Goal: Task Accomplishment & Management: Manage account settings

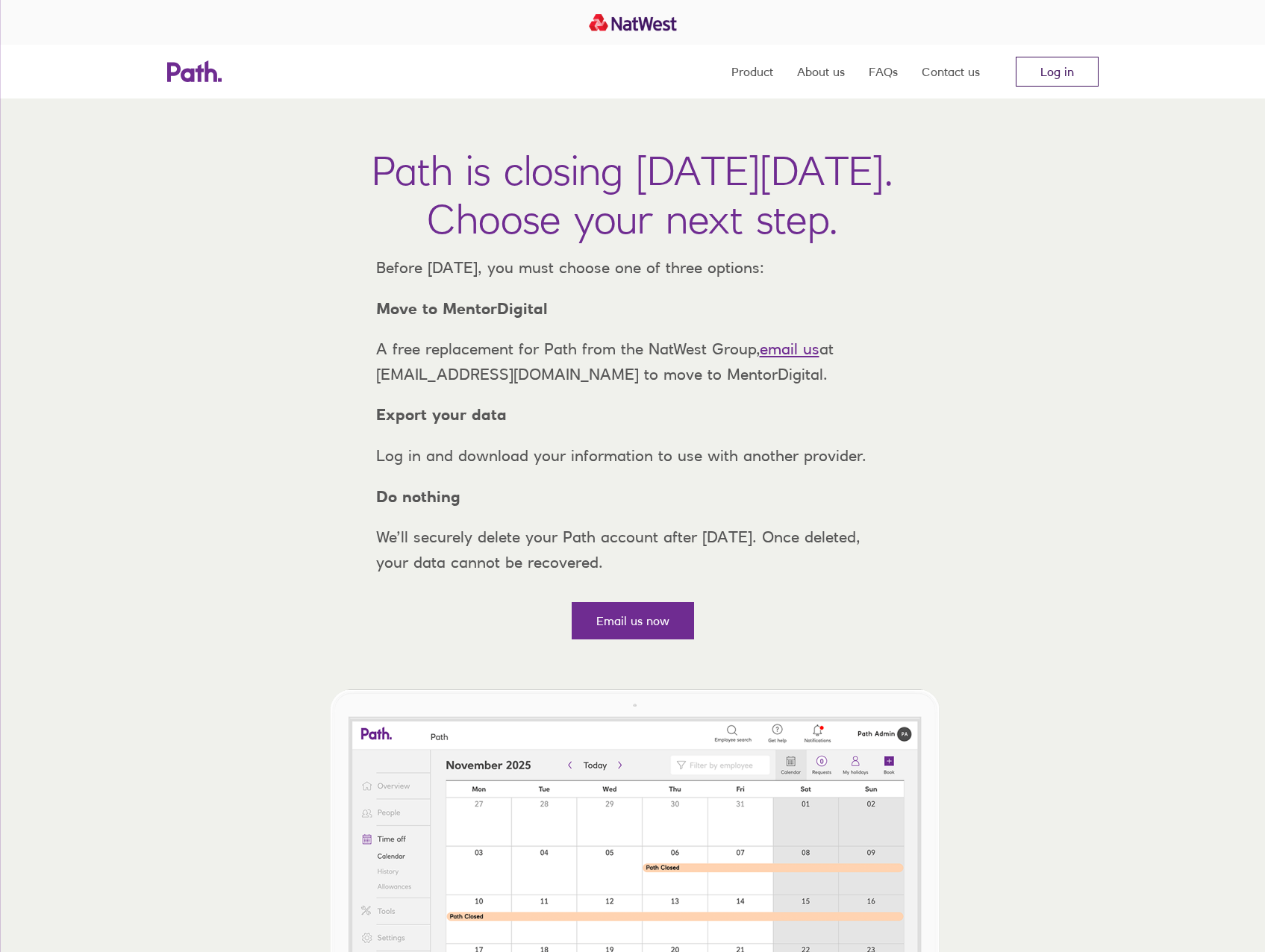
click at [1049, 64] on link "Log in" at bounding box center [1056, 71] width 83 height 30
click at [1054, 66] on link "Log in" at bounding box center [1056, 71] width 83 height 30
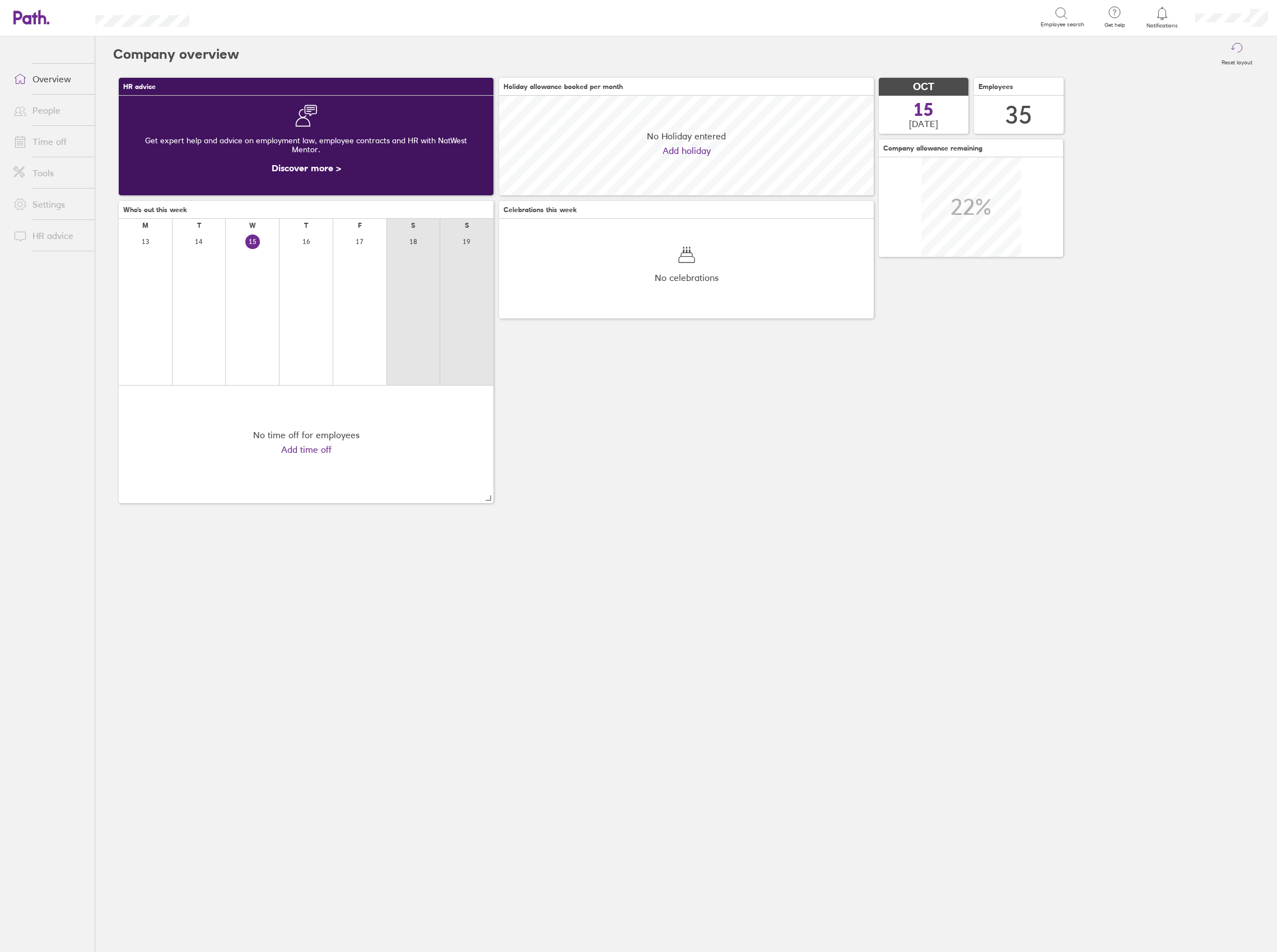
scroll to position [99, 375]
click at [44, 113] on link "People" at bounding box center [50, 110] width 90 height 23
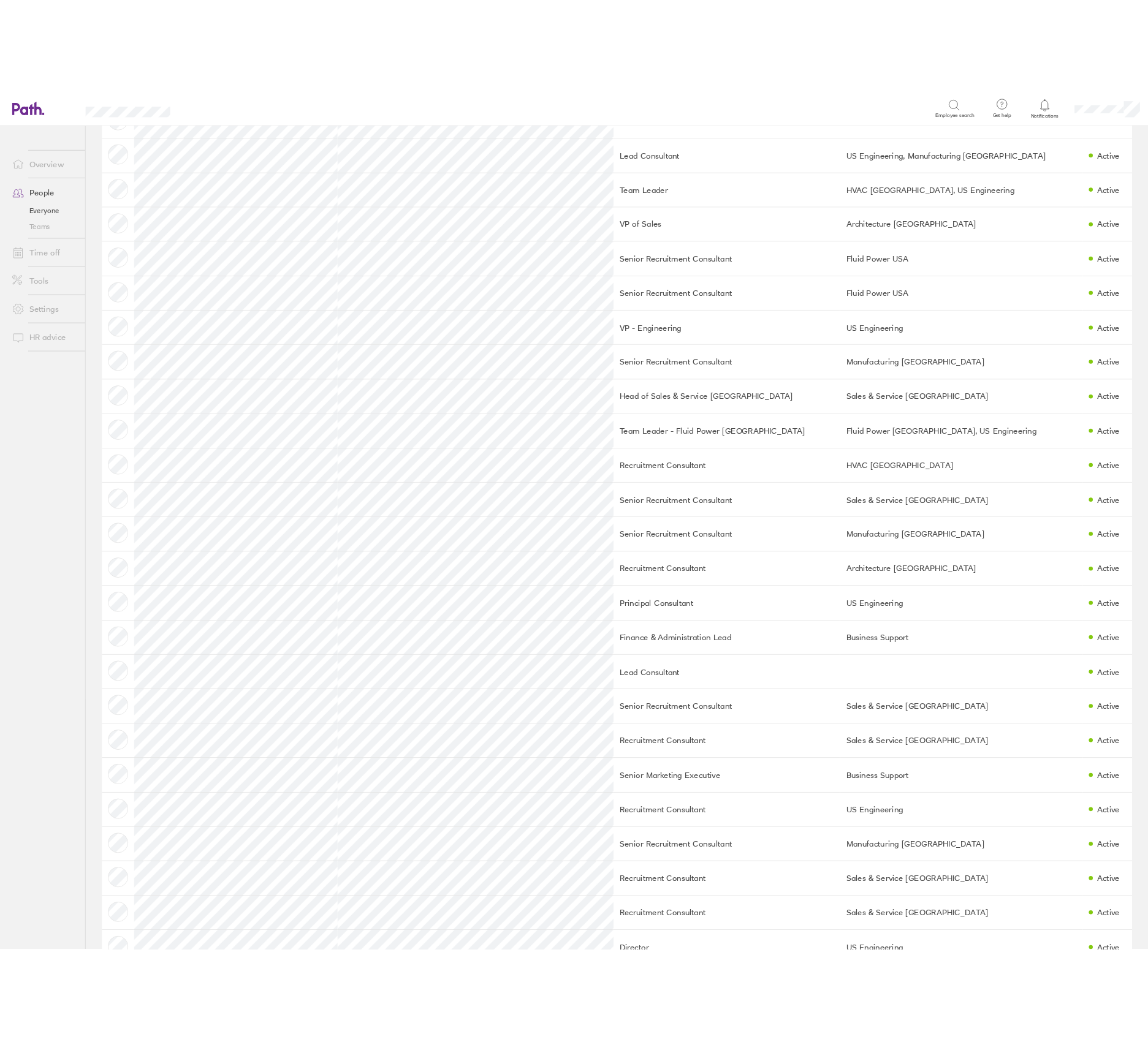
scroll to position [327, 0]
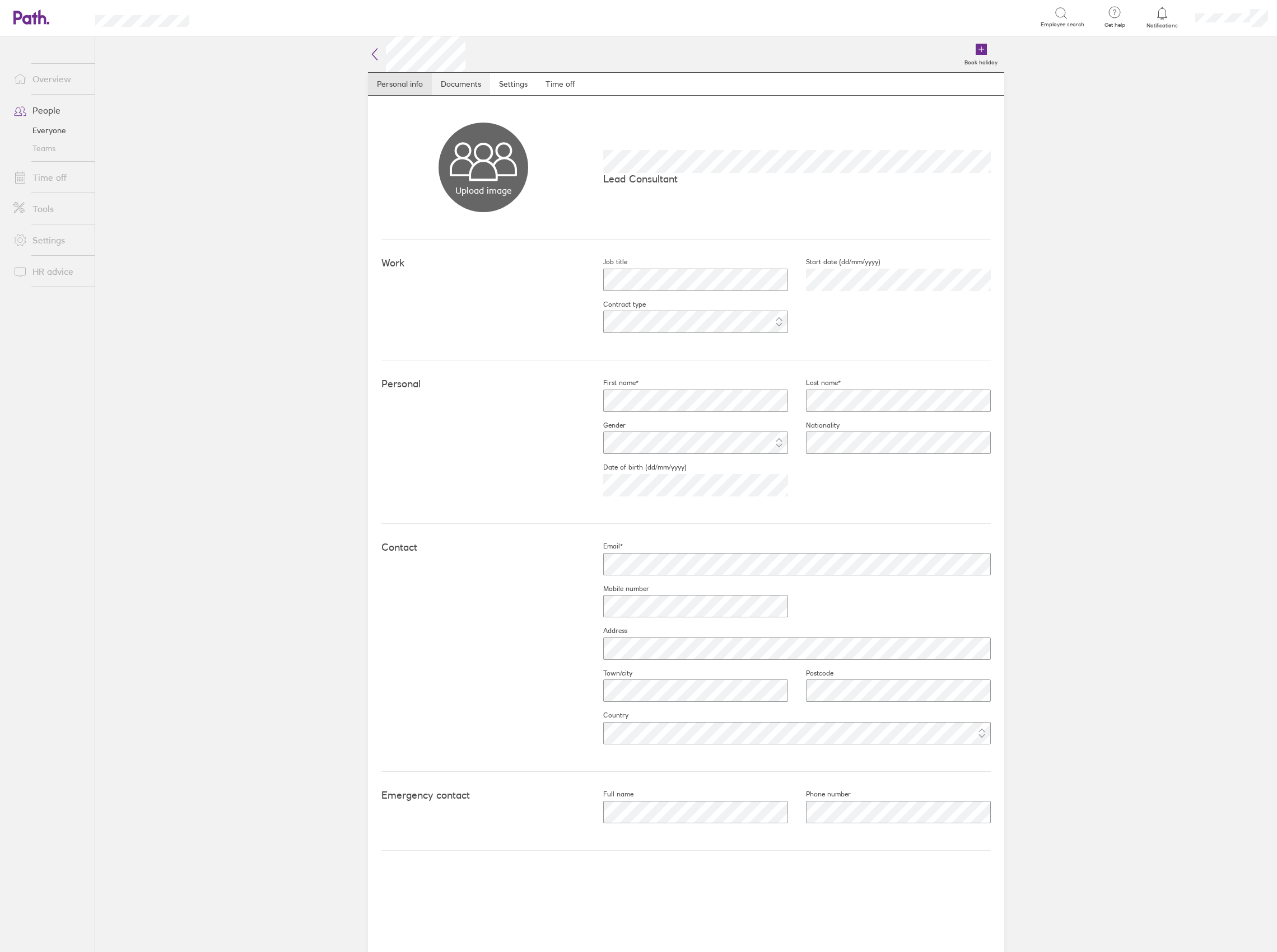
click at [458, 80] on link "Documents" at bounding box center [460, 84] width 58 height 23
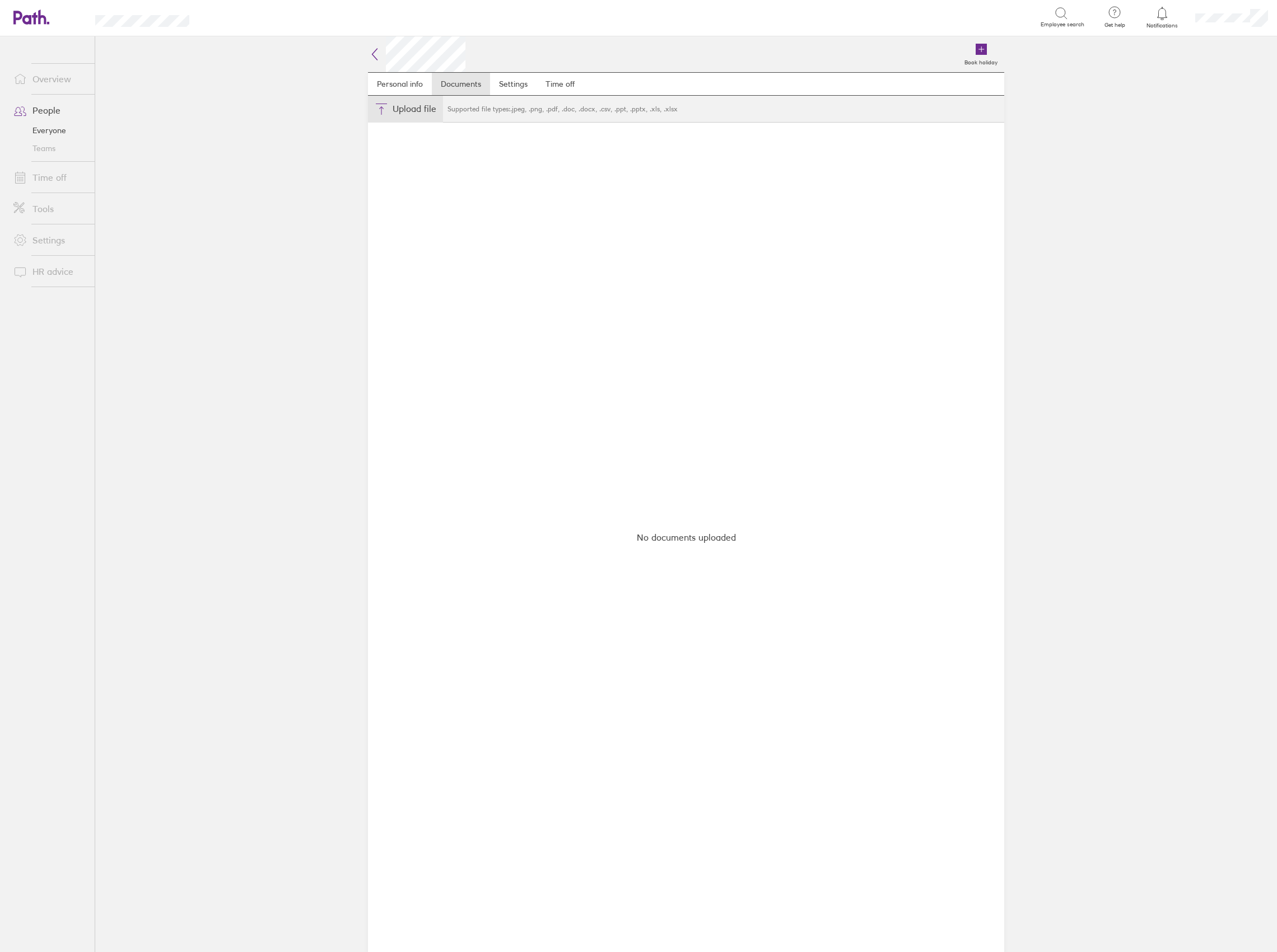
click at [408, 102] on button "Choose files" at bounding box center [405, 108] width 75 height 27
type input "C:\fakepath\Joe Passport.jpg"
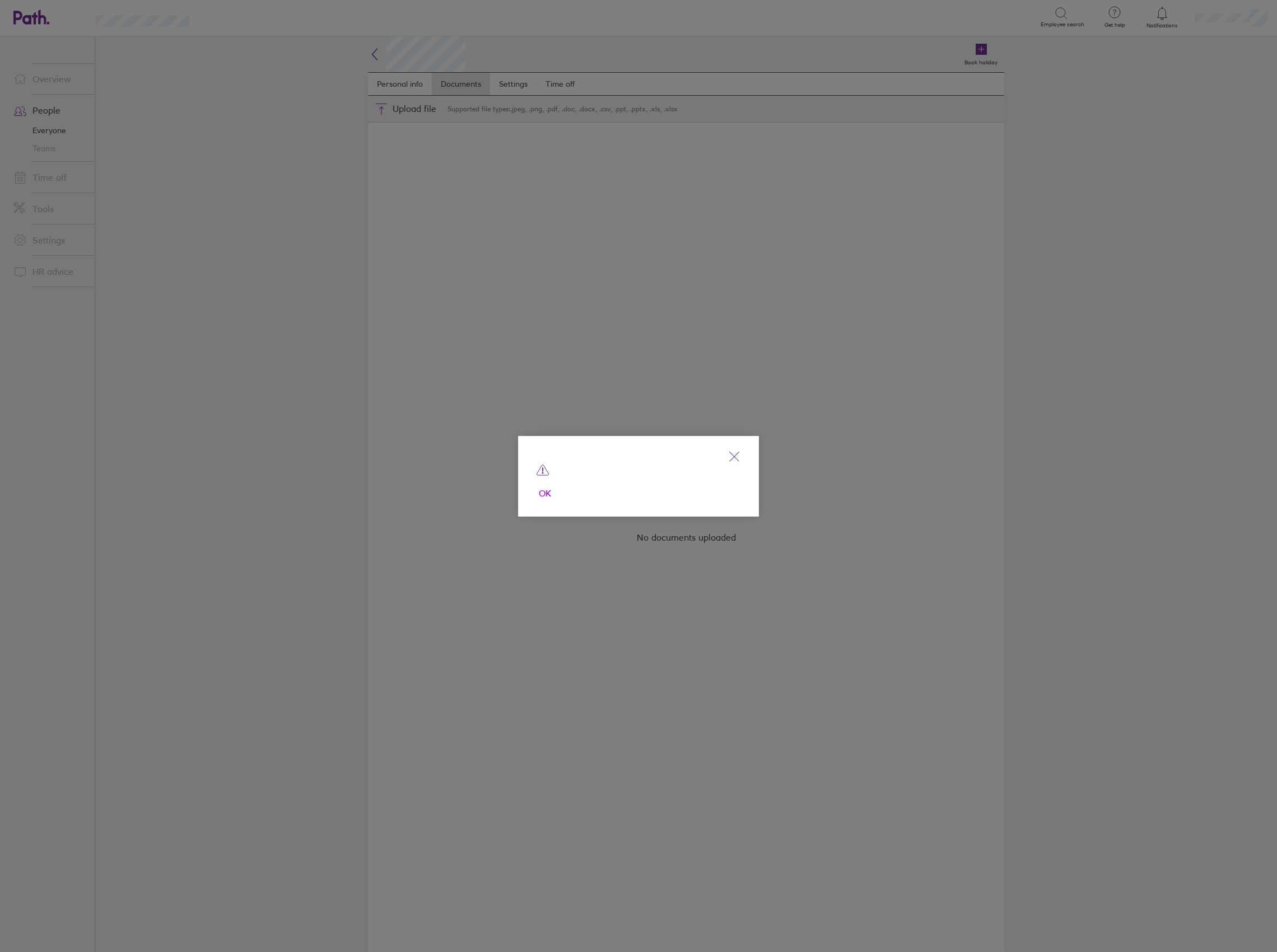
click at [541, 492] on span "OK" at bounding box center [545, 494] width 18 height 18
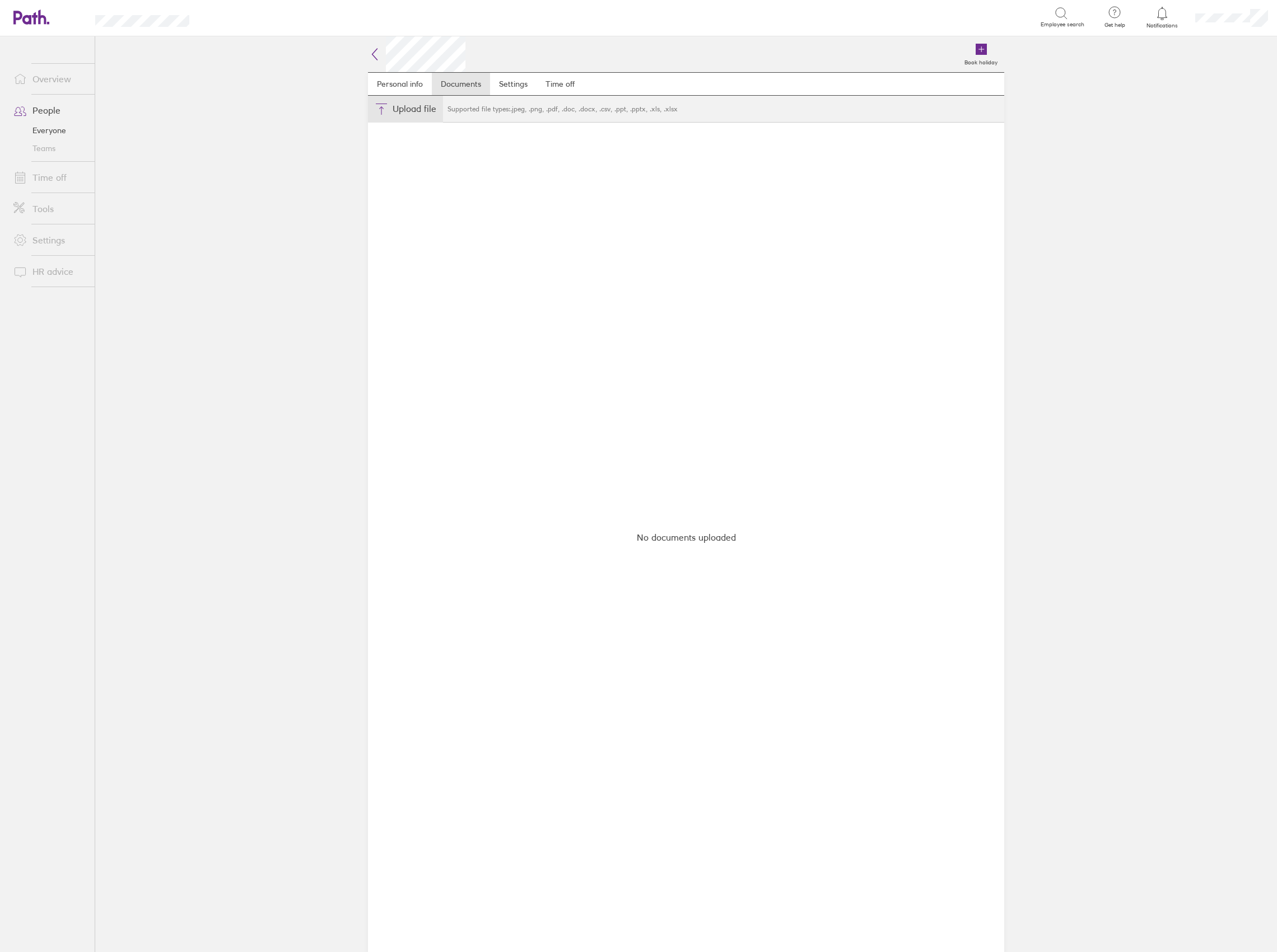
click at [420, 105] on button "Choose files" at bounding box center [405, 108] width 75 height 27
type input "C:\fakepath\Joe Passport.jpg"
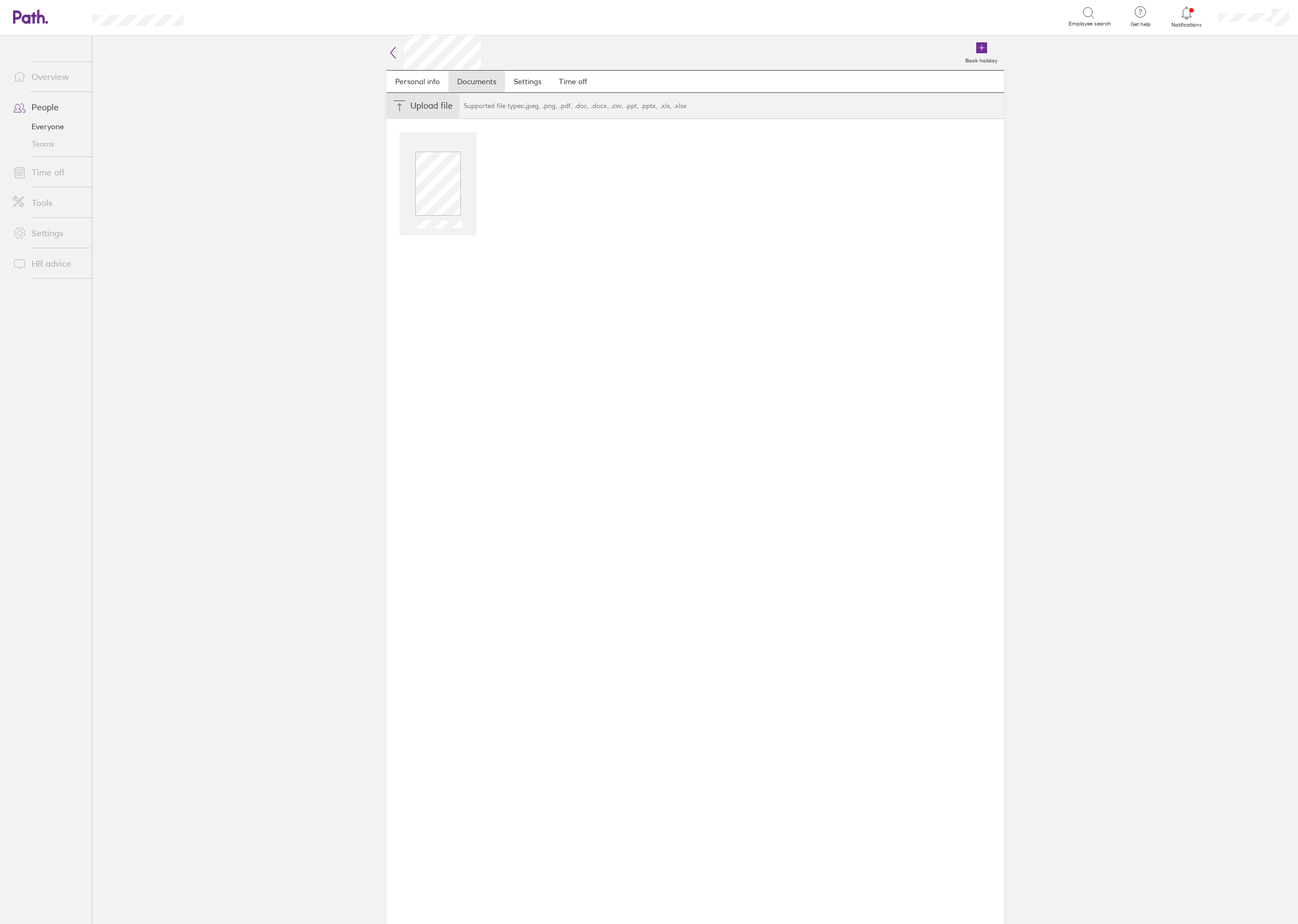
click at [417, 102] on button "Choose files" at bounding box center [423, 105] width 73 height 26
type input "C:\fakepath\Joe BANK.jpg"
click at [430, 101] on button "Choose files" at bounding box center [423, 105] width 73 height 26
type input "C:\fakepath\JOE HMRC1.jpg"
click at [420, 103] on button "Choose files" at bounding box center [423, 105] width 73 height 26
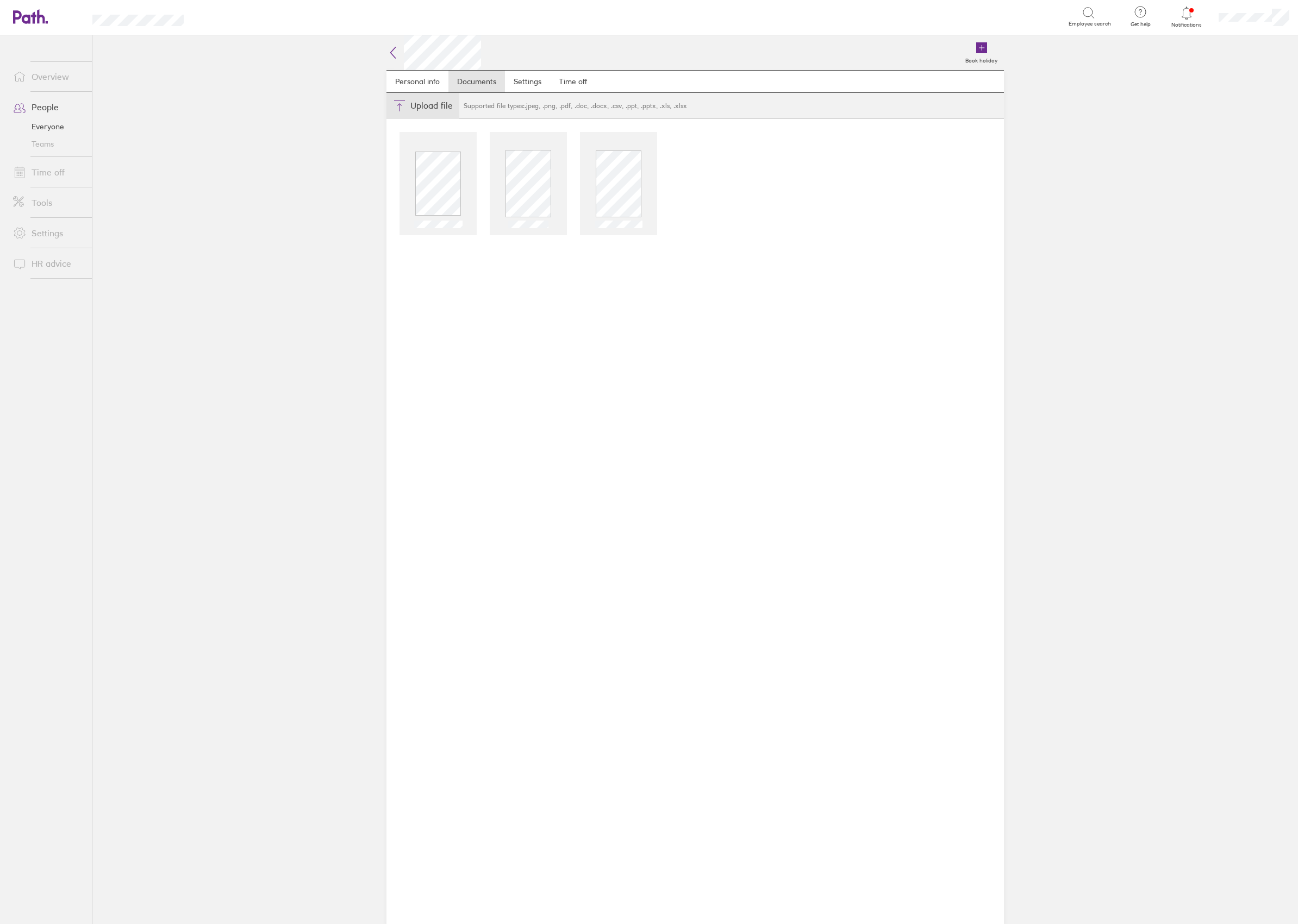
type input "C:\fakepath\Joe HMRC2.jpg"
click at [424, 105] on button "Choose files" at bounding box center [423, 105] width 73 height 26
type input "C:\fakepath\Joe R2W1.jpg"
click at [409, 103] on button "Choose files" at bounding box center [423, 105] width 73 height 26
type input "C:\fakepath\JOE R2W2.jpg"
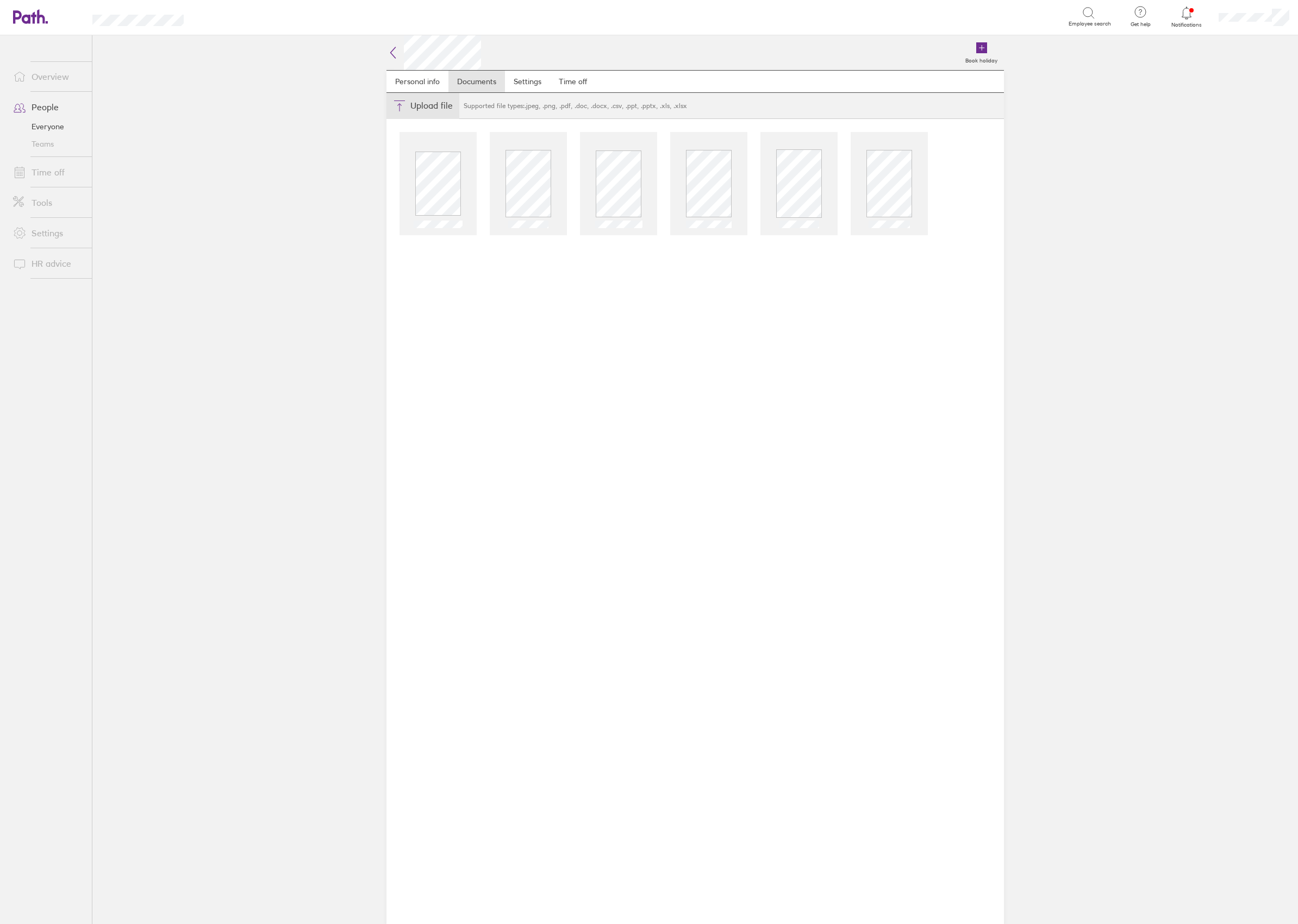
click at [421, 103] on button "Choose files" at bounding box center [423, 105] width 73 height 26
type input "C:\fakepath\JOE R2W3.jpg"
click at [423, 103] on button "Choose files" at bounding box center [423, 105] width 73 height 26
type input "C:\fakepath\JOE R2W4.jpg"
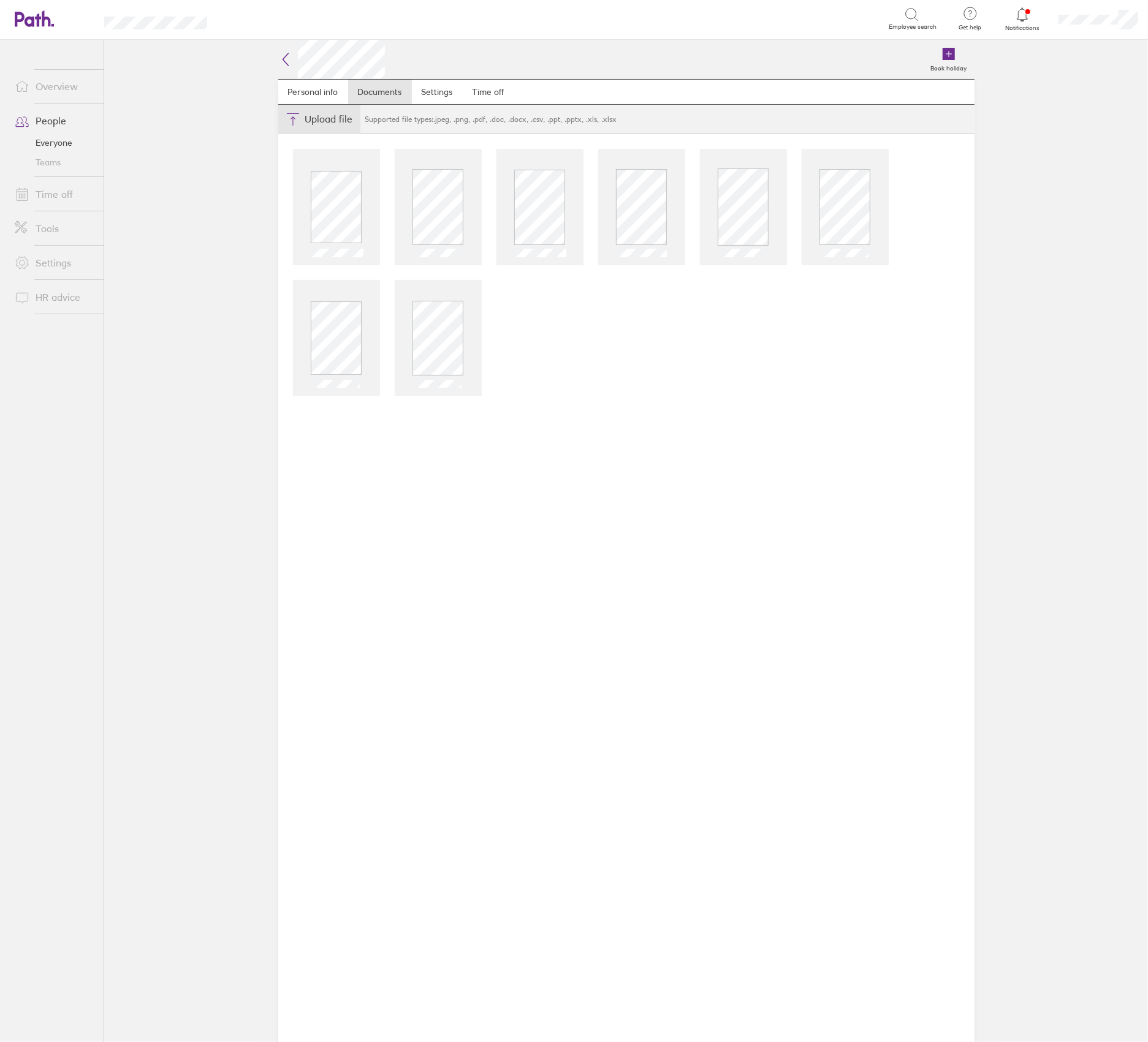
click at [310, 118] on button "Choose files" at bounding box center [319, 119] width 82 height 29
type input "C:\fakepath\Joe Williams Verto Employment Contract.docx.pdf"
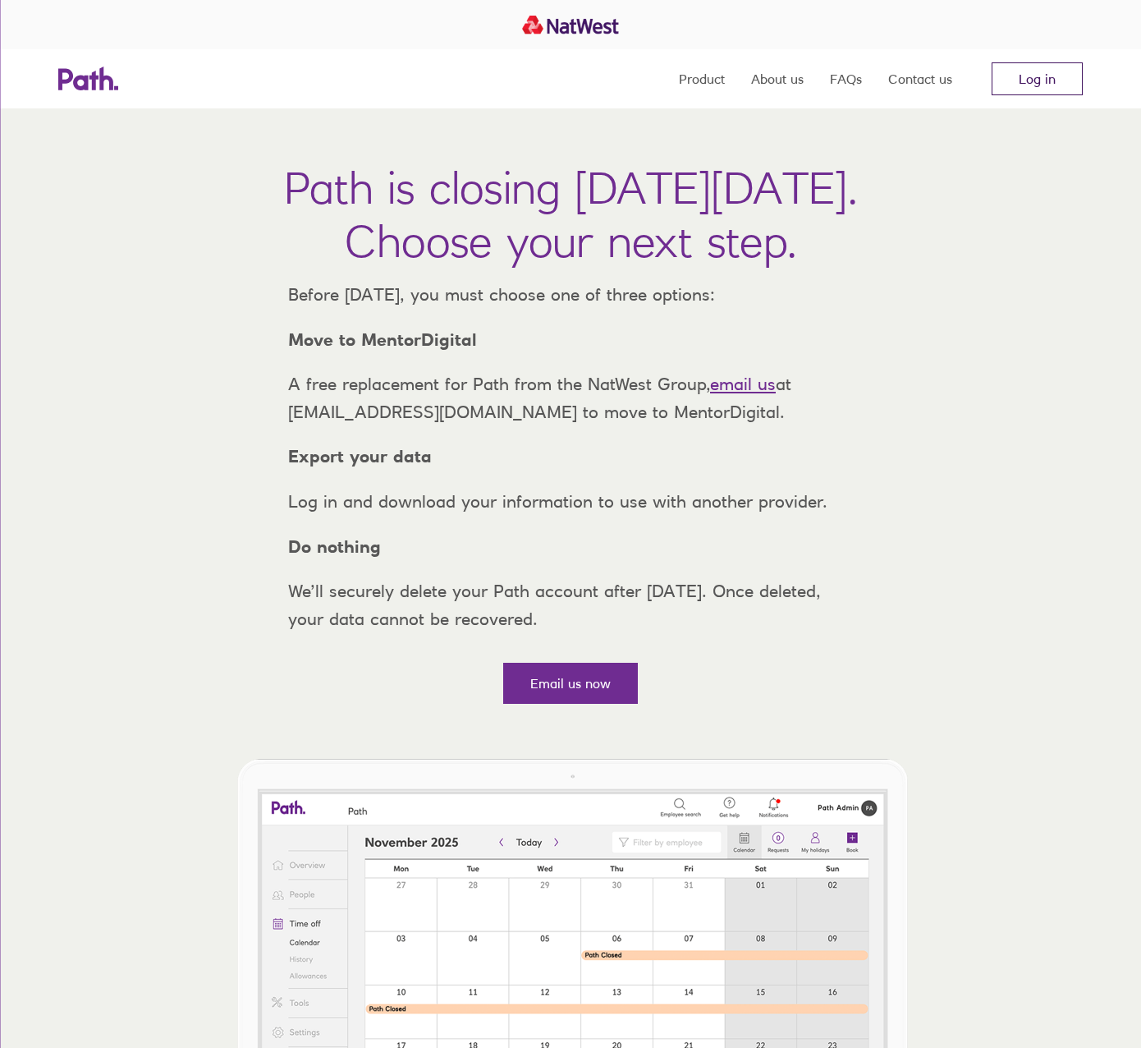
click at [1047, 91] on link "Log in" at bounding box center [1037, 78] width 91 height 33
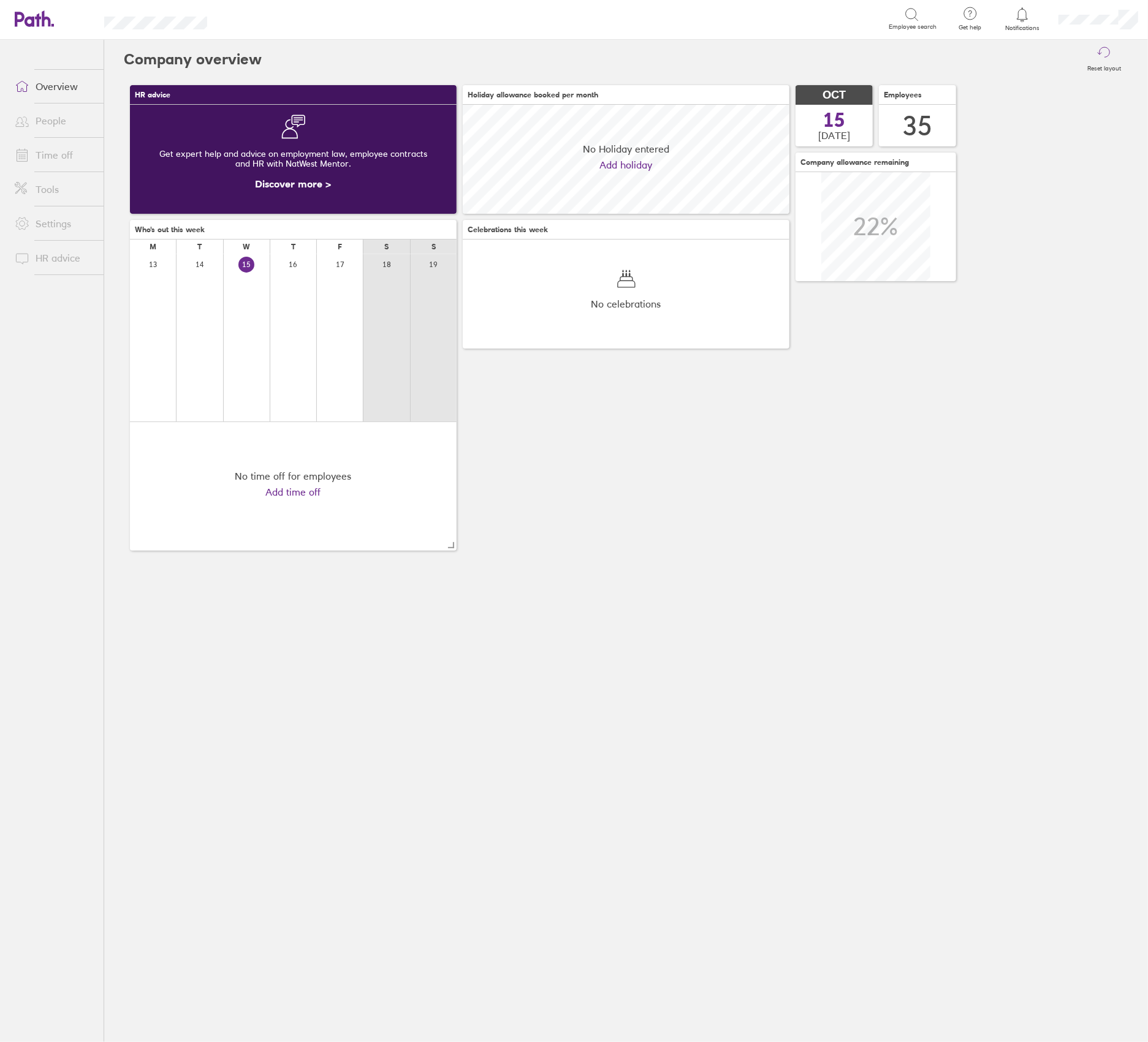
scroll to position [108, 327]
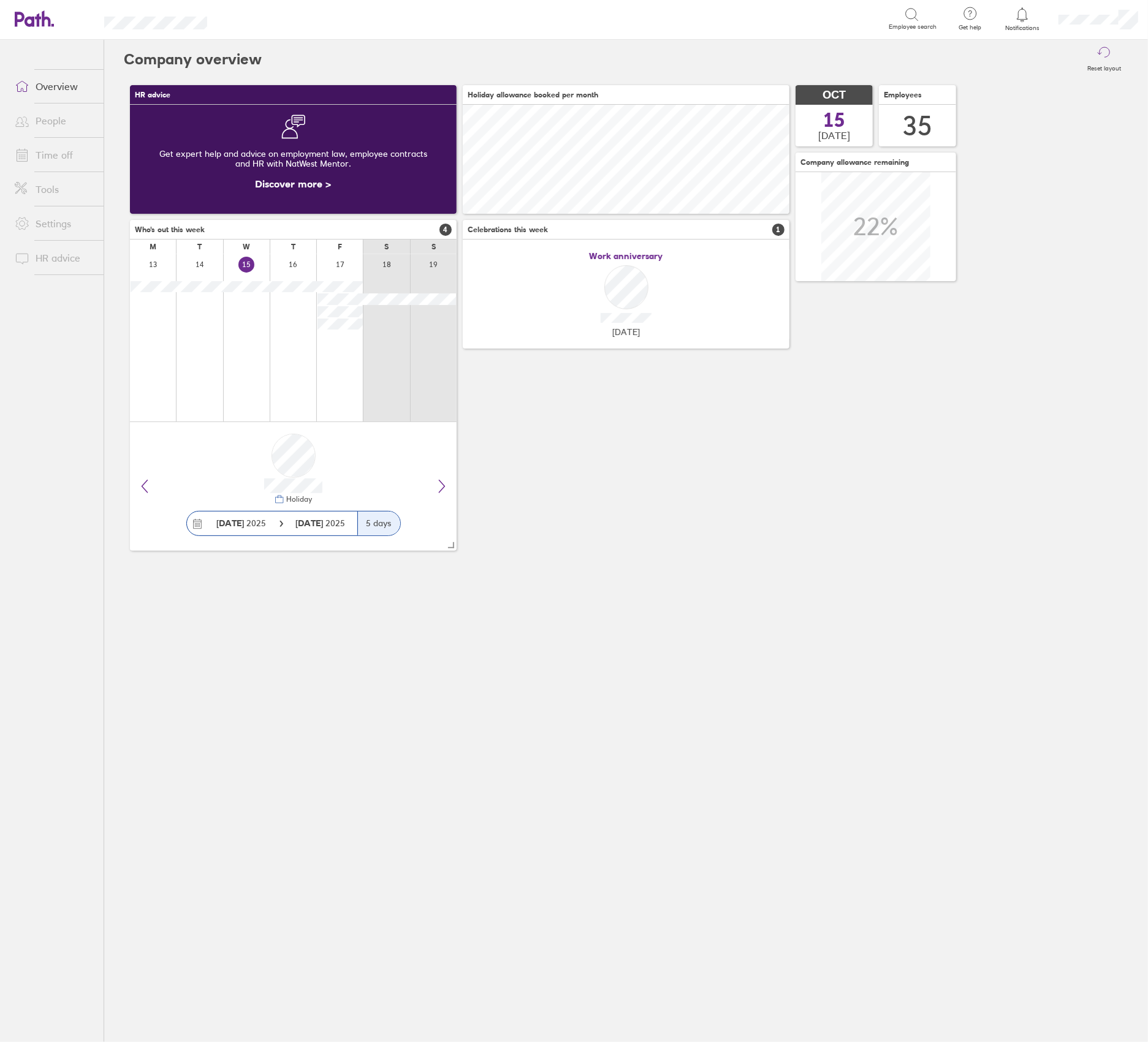
click at [49, 121] on link "People" at bounding box center [54, 120] width 99 height 25
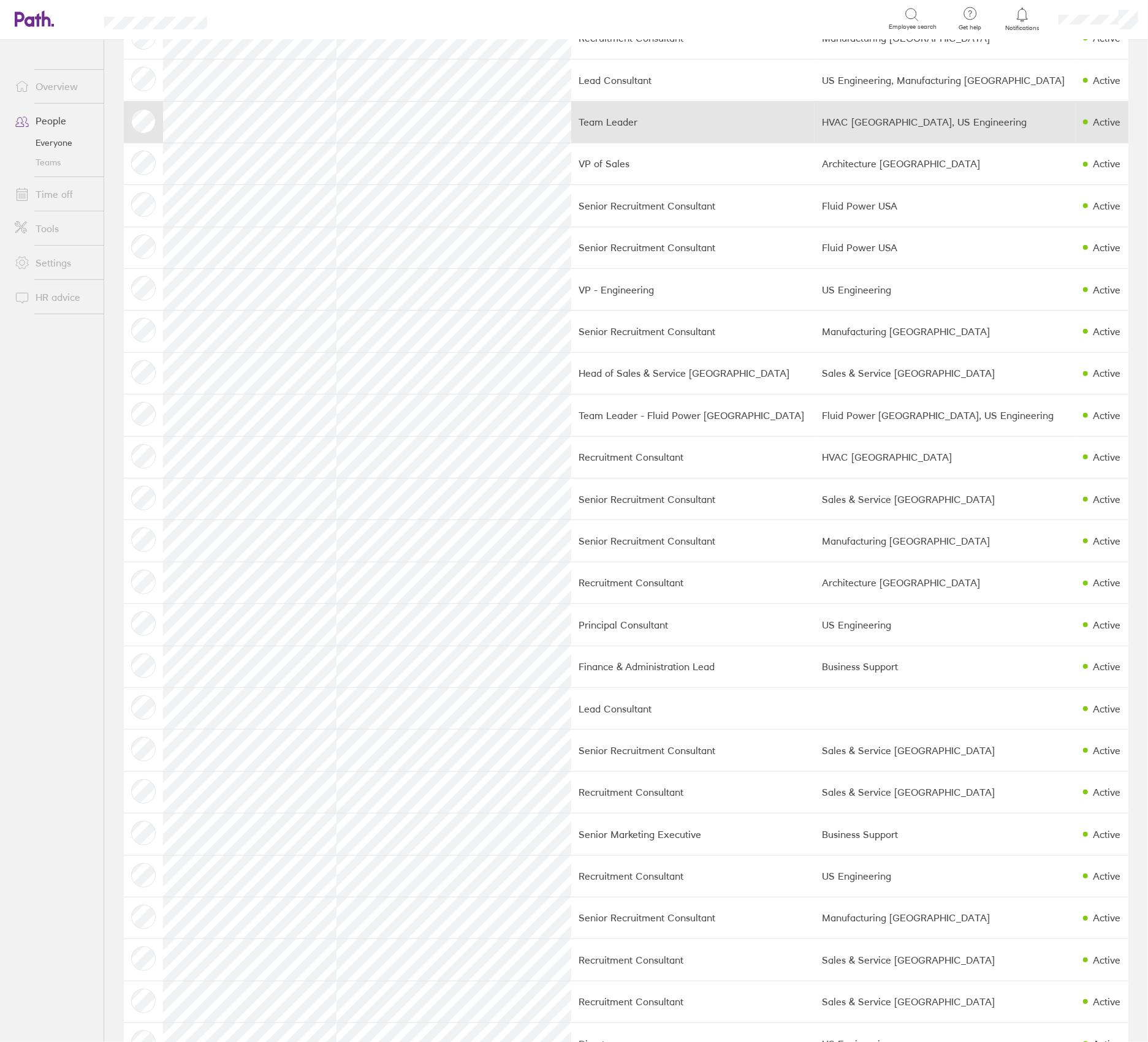
scroll to position [327, 0]
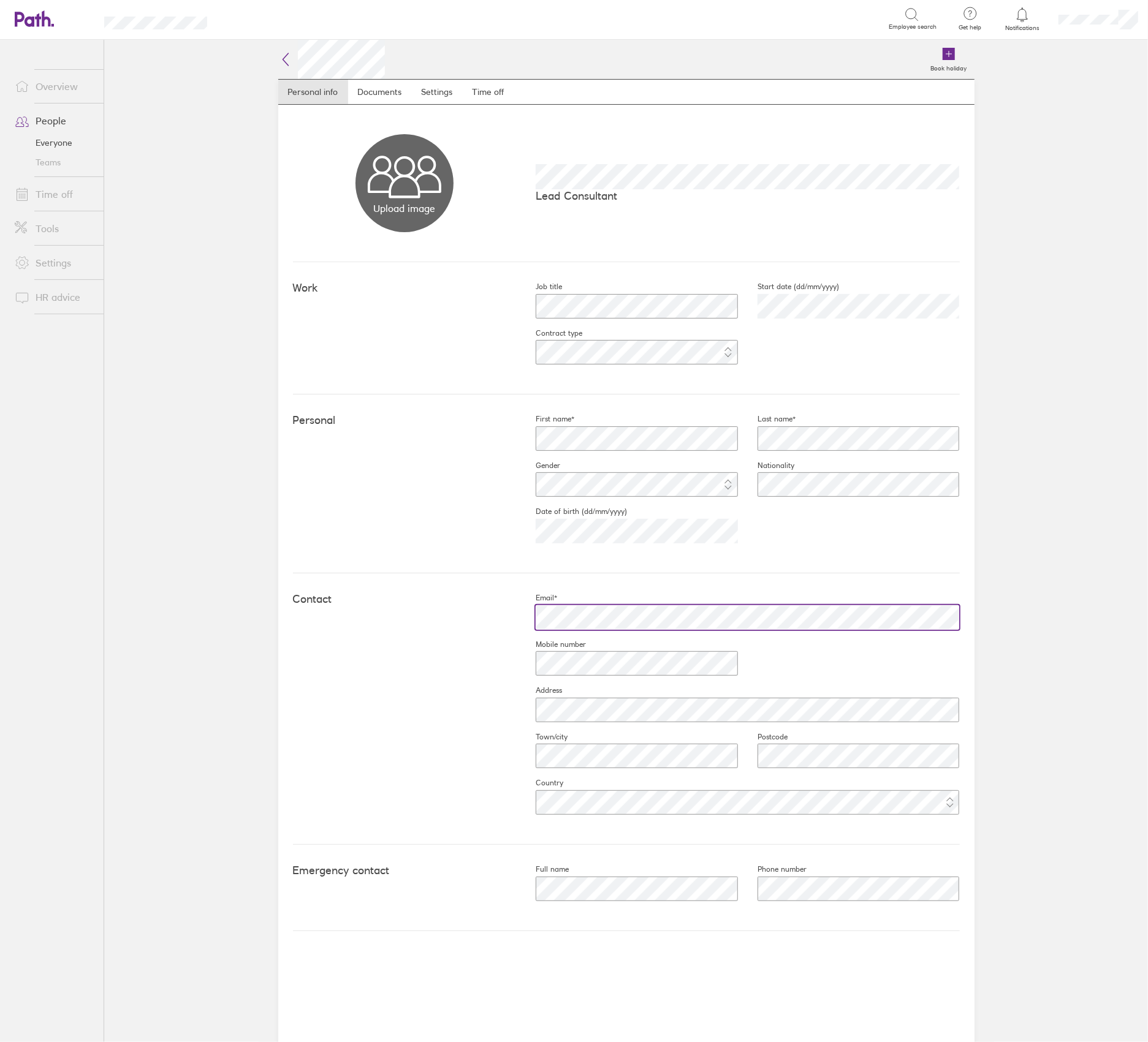
click at [262, 643] on div "Book holiday Personal info Documents Settings Time off Upload image Choose file…" at bounding box center [626, 540] width 735 height 1002
